Goal: Navigation & Orientation: Find specific page/section

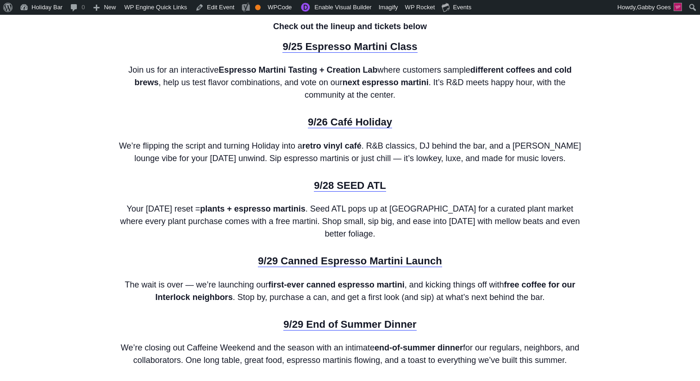
scroll to position [937, 0]
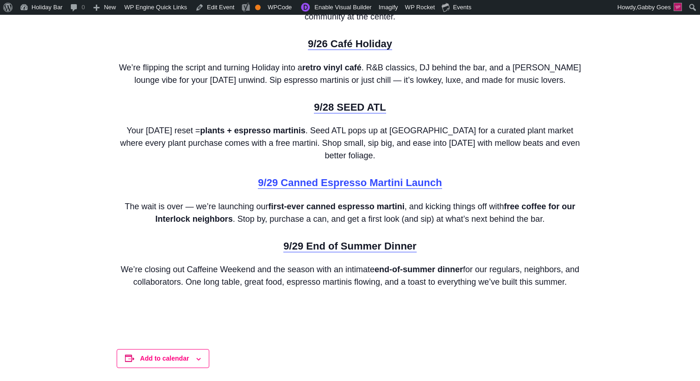
click at [327, 186] on link "9/29 Canned Espresso Martini Launch" at bounding box center [350, 183] width 184 height 12
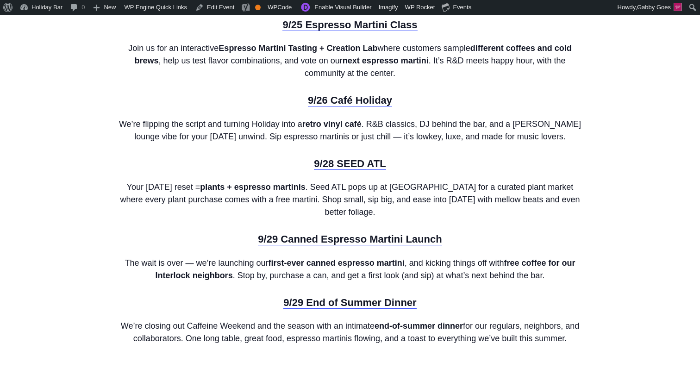
scroll to position [857, 0]
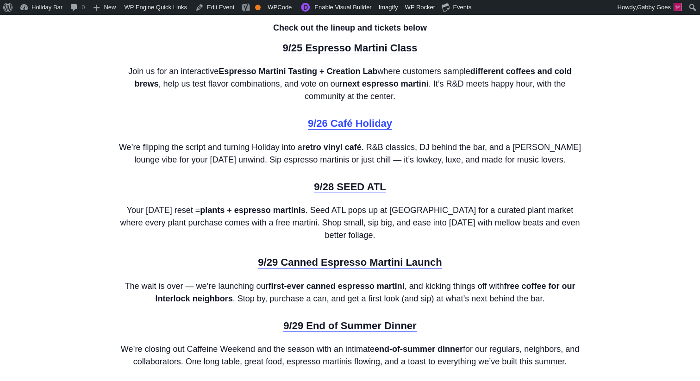
click at [346, 123] on link "9/26 Café Holiday" at bounding box center [350, 124] width 84 height 12
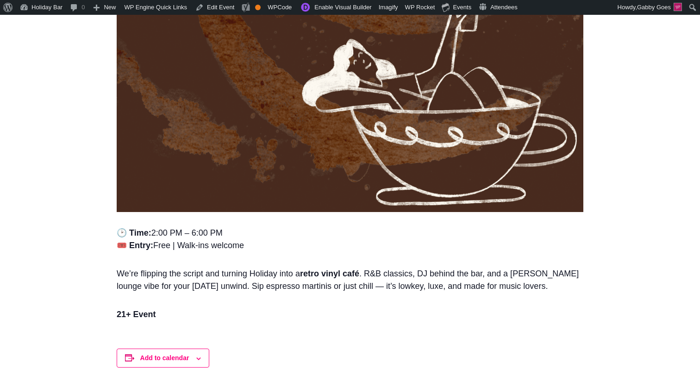
scroll to position [535, 0]
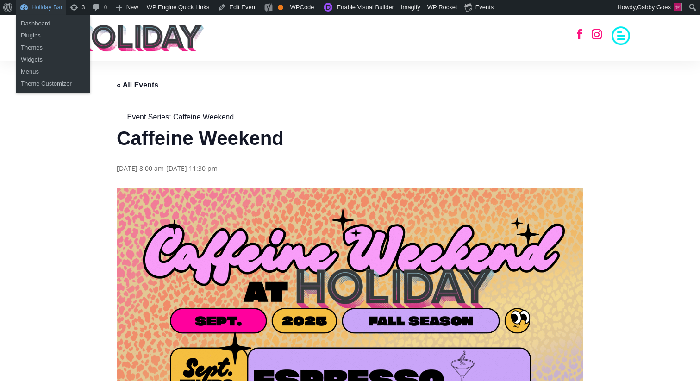
click at [47, 7] on link "Holiday Bar" at bounding box center [41, 7] width 50 height 15
click at [40, 23] on link "Dashboard" at bounding box center [53, 24] width 74 height 12
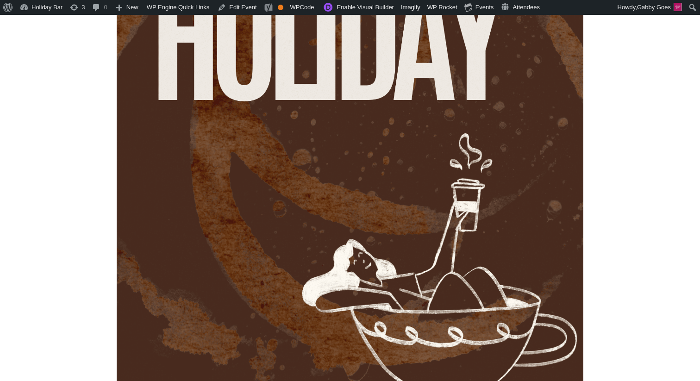
scroll to position [382, 0]
